Goal: Subscribe to service/newsletter

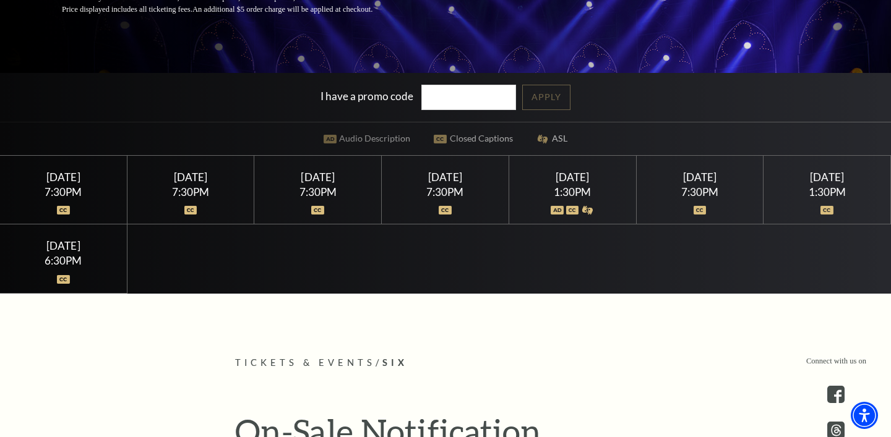
scroll to position [273, 0]
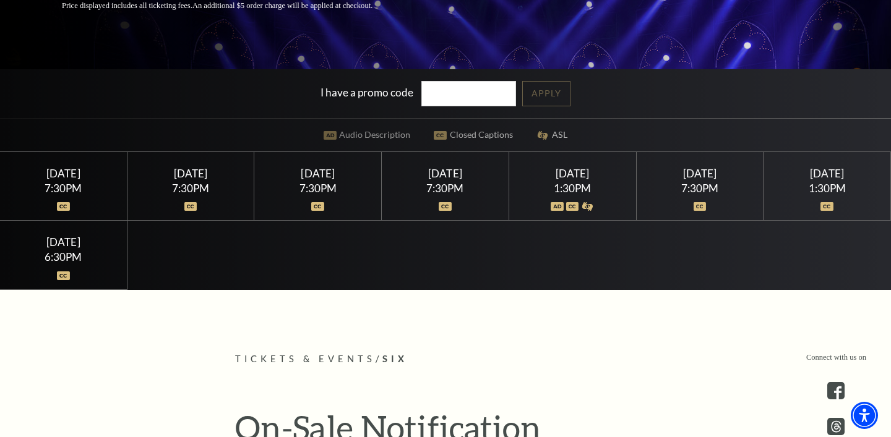
click at [705, 180] on div "[DATE]" at bounding box center [699, 173] width 97 height 13
click at [698, 221] on div "[DATE] 7:30PM" at bounding box center [699, 186] width 127 height 69
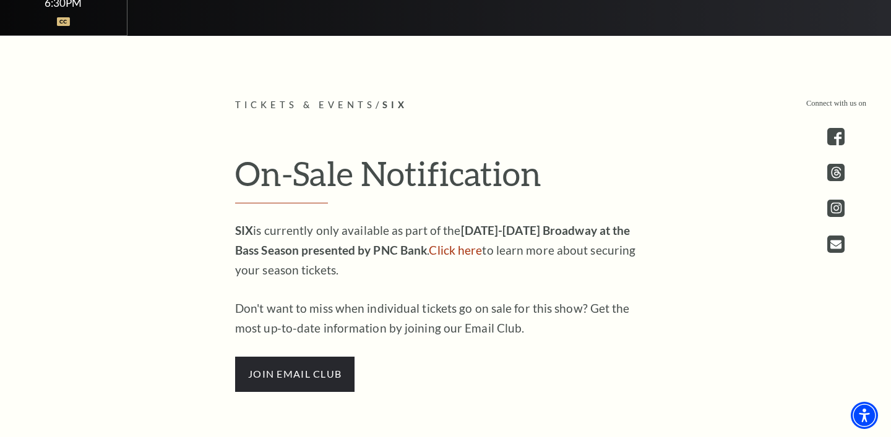
scroll to position [721, 0]
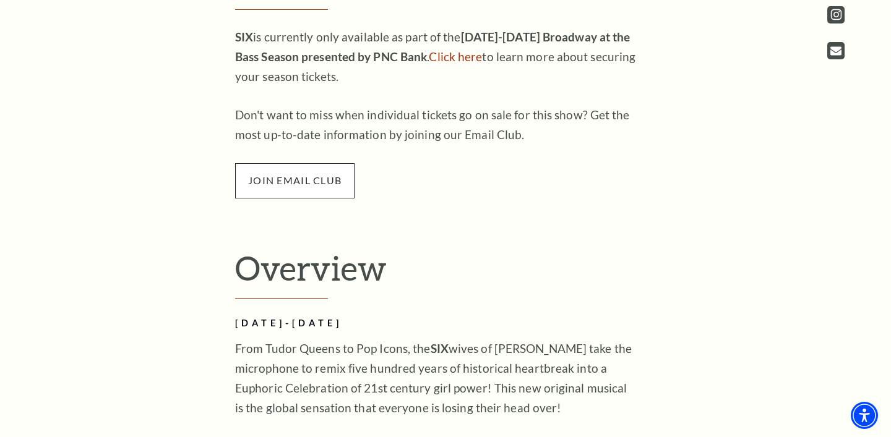
click at [283, 198] on span "join email club" at bounding box center [294, 180] width 119 height 35
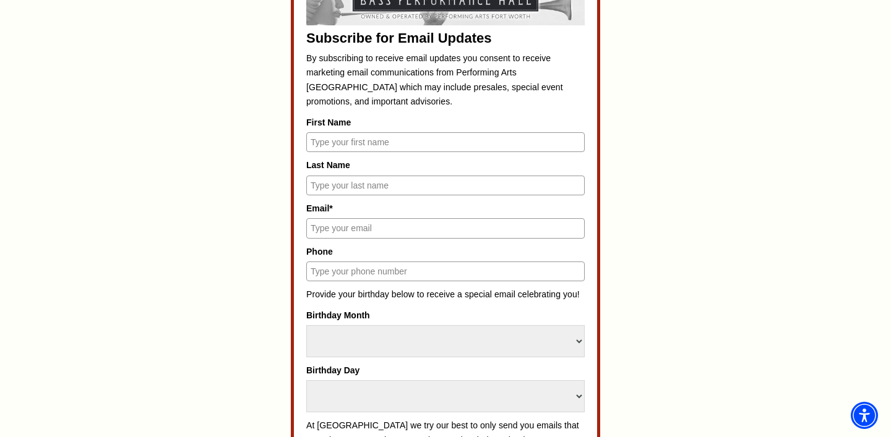
scroll to position [601, 0]
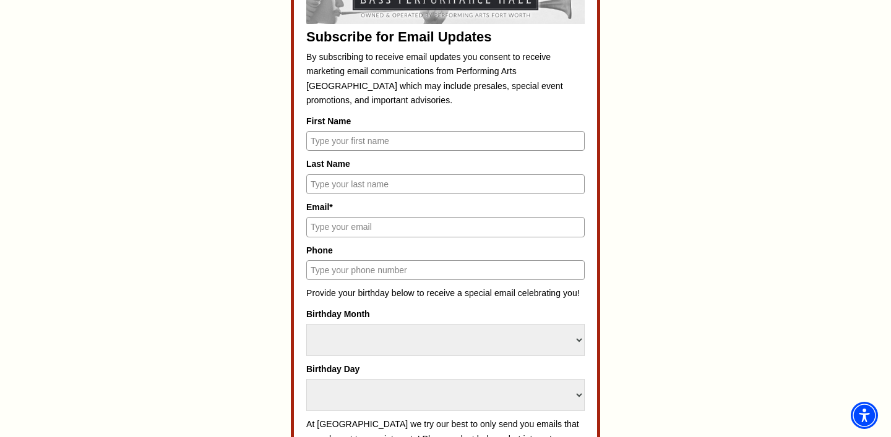
click at [425, 139] on input "First Name" at bounding box center [445, 141] width 278 height 20
type input "emily"
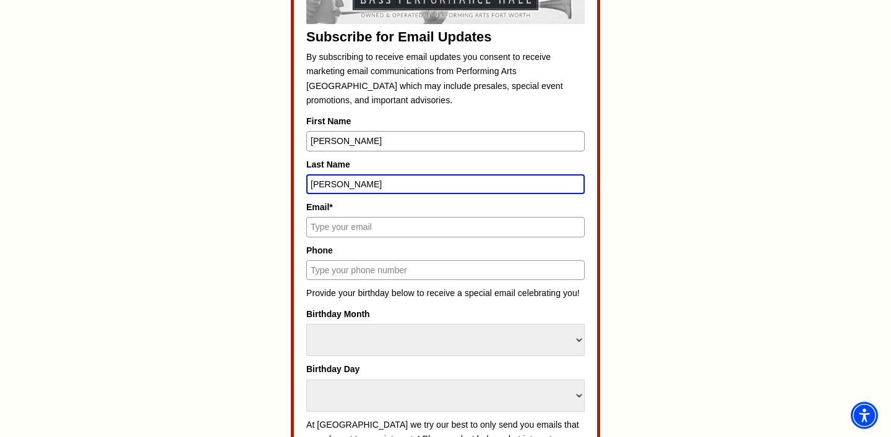
type input "parnell"
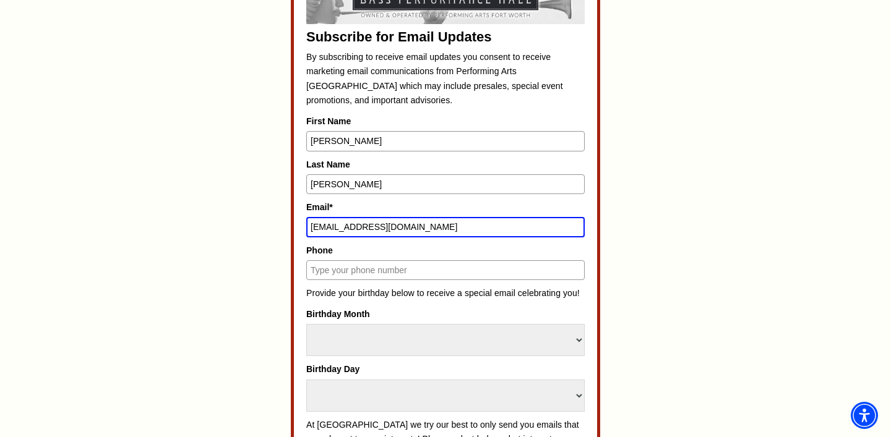
type input "emilyparnell9@gmail.com"
click at [336, 273] on input "Phone" at bounding box center [445, 270] width 278 height 20
type input "7017951006"
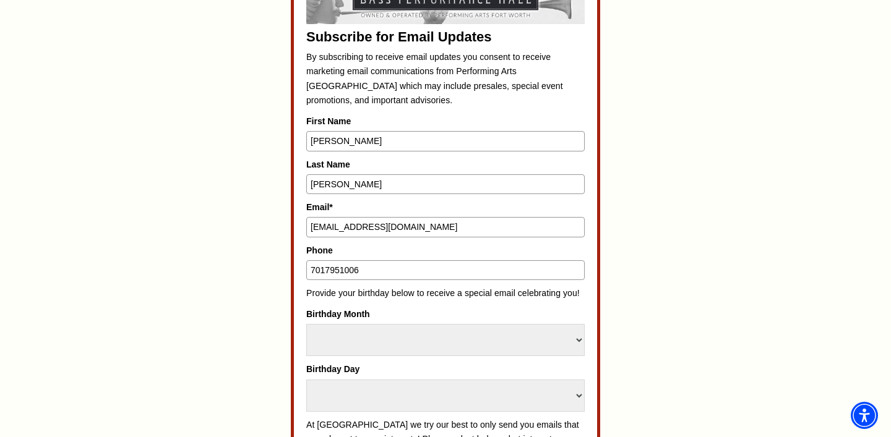
scroll to position [625, 0]
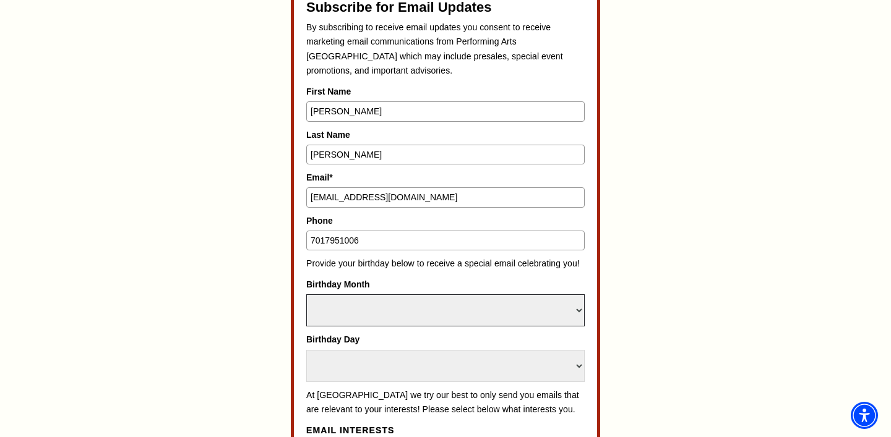
click at [410, 309] on select "Select Month January February March April May June July August September Octobe…" at bounding box center [445, 310] width 278 height 32
select select "October"
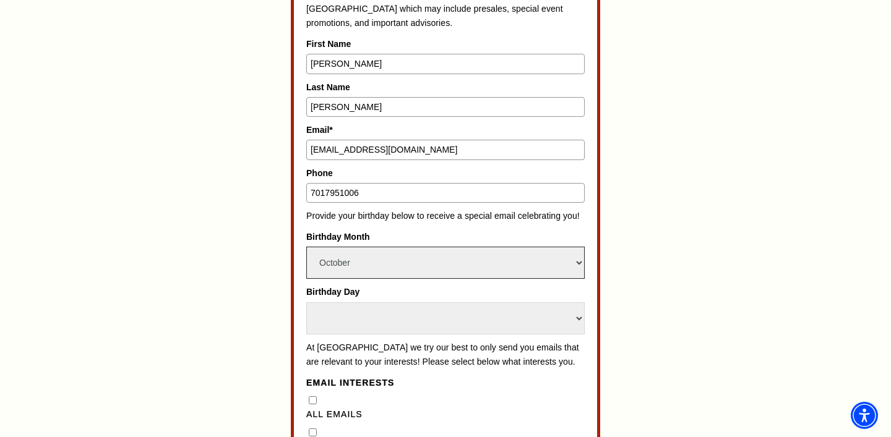
scroll to position [687, 0]
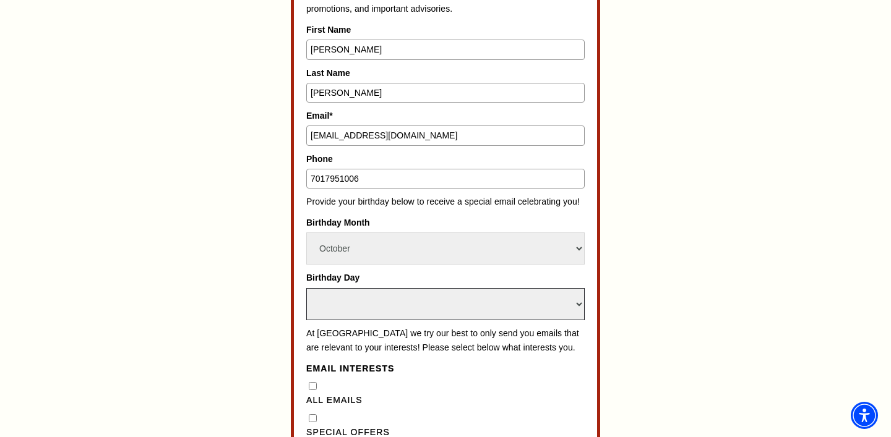
click at [405, 300] on select "Select Day 1 2 3 4 5 6 7 8 9 10 11 12 13 14 15 16 17 18 19 20 21 22 23 24 25 26…" at bounding box center [445, 304] width 278 height 32
select select "24"
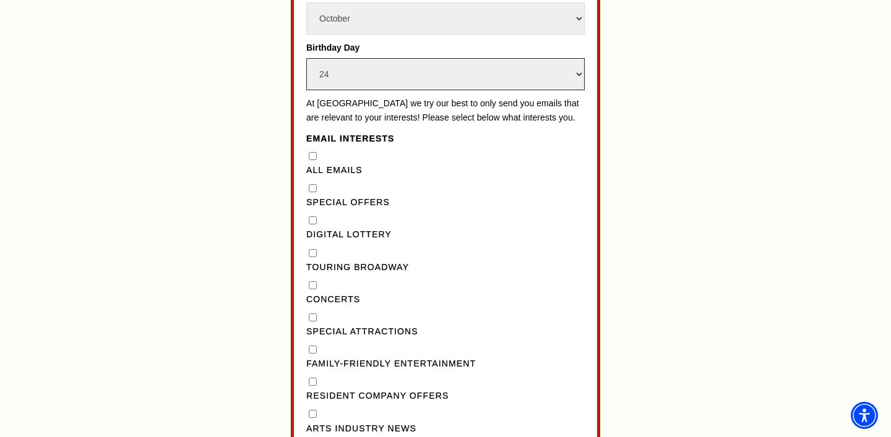
scroll to position [922, 0]
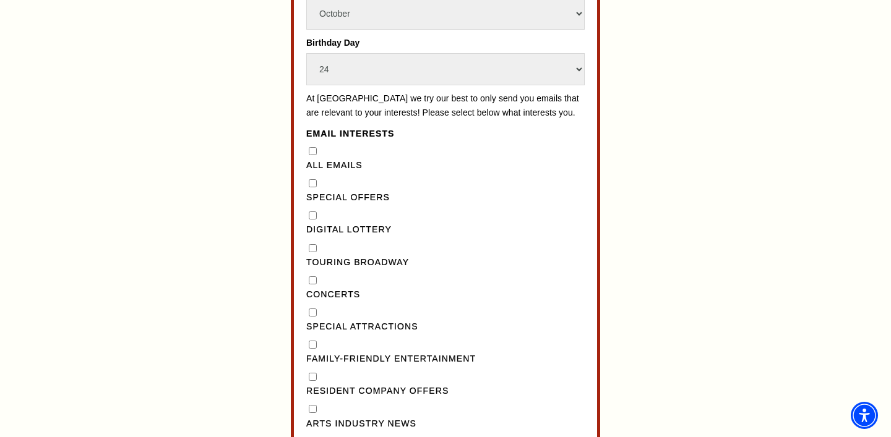
click at [309, 192] on div "Special Offers" at bounding box center [445, 191] width 278 height 28
click at [309, 187] on "] "Special Offers" at bounding box center [313, 183] width 8 height 8
checkbox "] "true"
click at [314, 252] on Broadway"] "Touring Broadway" at bounding box center [313, 248] width 8 height 8
checkbox Broadway"] "true"
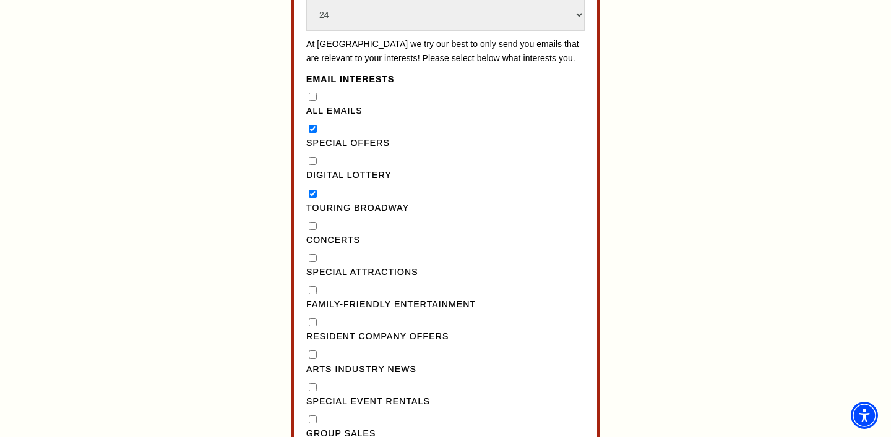
scroll to position [984, 0]
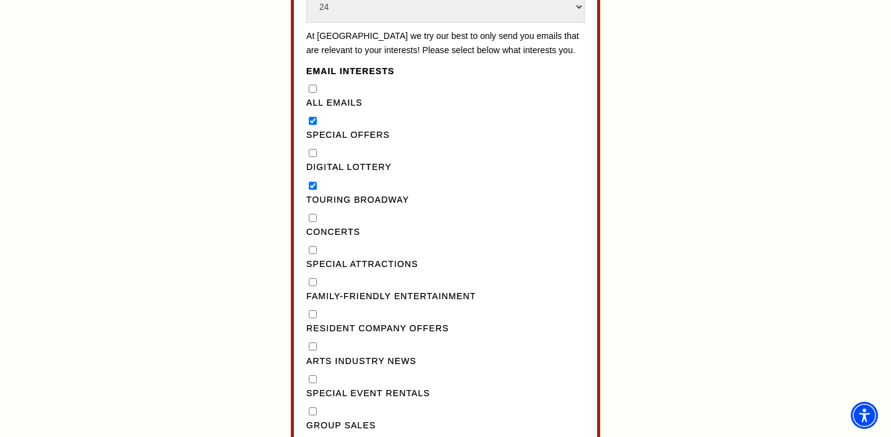
click at [312, 254] on Attractions"] "Special Attractions" at bounding box center [313, 250] width 8 height 8
checkbox Attractions"] "true"
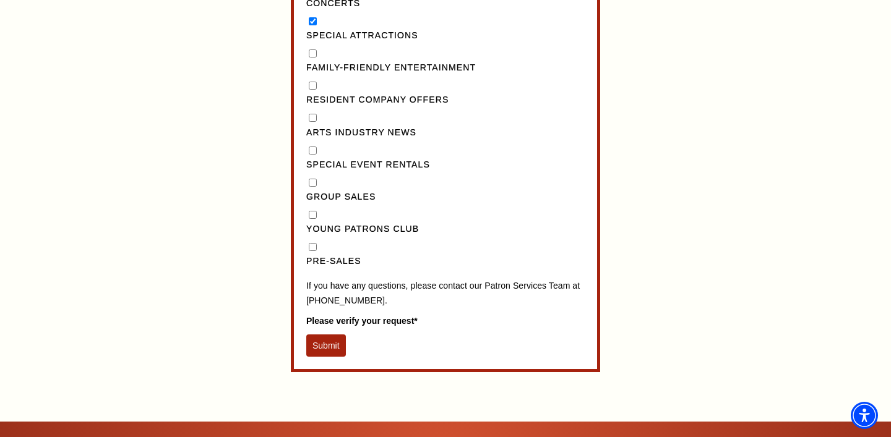
scroll to position [1228, 0]
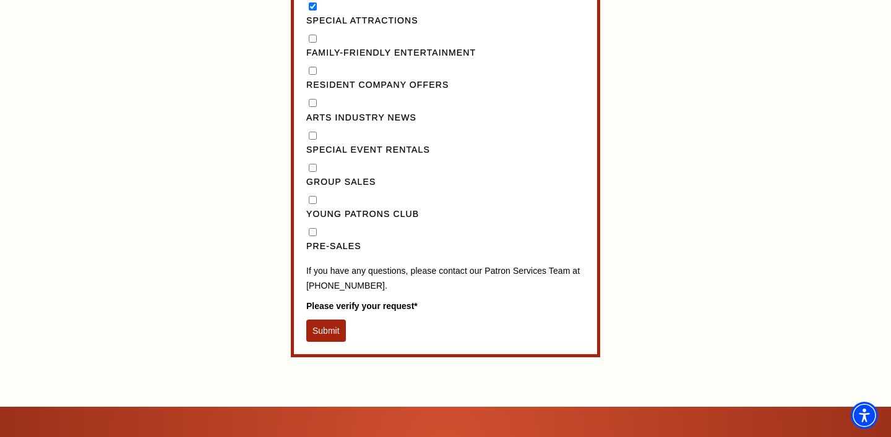
click at [314, 241] on div "Pre-Sales" at bounding box center [445, 240] width 278 height 28
click at [312, 252] on div "Pre-Sales" at bounding box center [445, 240] width 278 height 28
click at [311, 236] on input "Pre-Sales" at bounding box center [313, 232] width 8 height 8
checkbox input "true"
click at [318, 340] on button "Submit" at bounding box center [326, 331] width 40 height 22
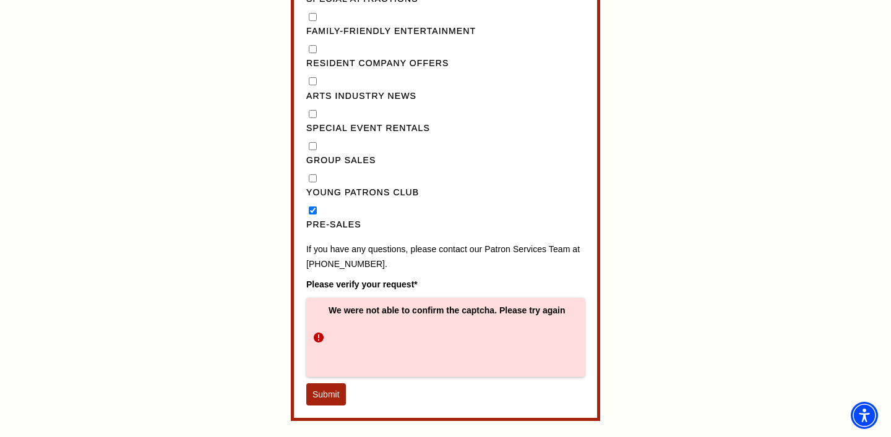
scroll to position [1254, 0]
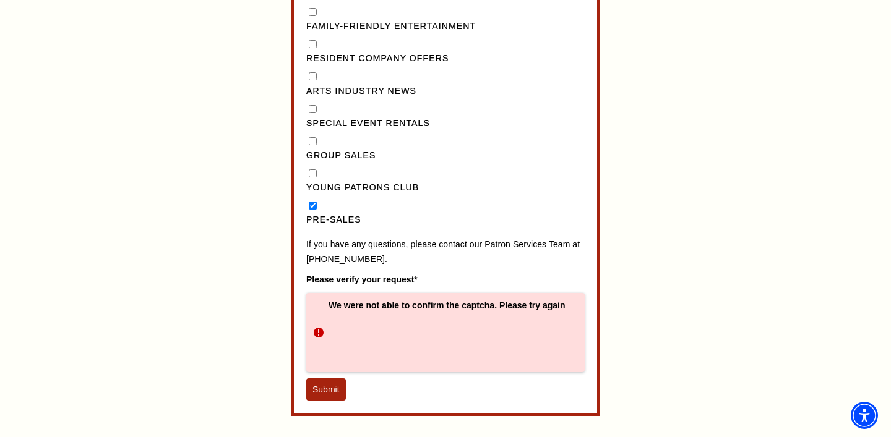
click at [332, 401] on button "Submit" at bounding box center [326, 390] width 40 height 22
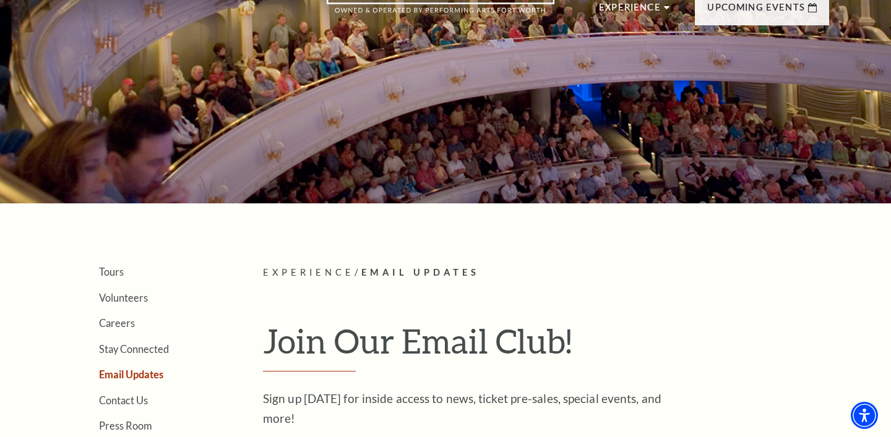
scroll to position [0, 0]
